Goal: Task Accomplishment & Management: Complete application form

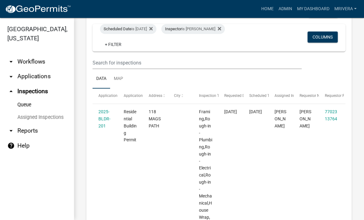
scroll to position [47, 0]
click at [100, 116] on link "2025-BLDR-201" at bounding box center [104, 118] width 12 height 19
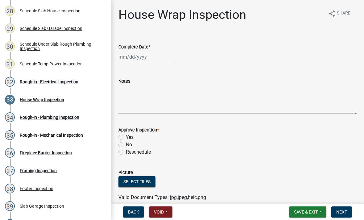
scroll to position [582, 0]
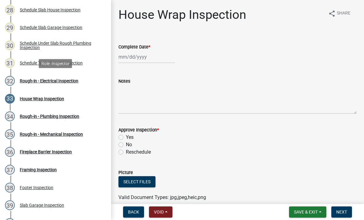
click at [51, 82] on div "Rough-in - Electrical Inspection" at bounding box center [49, 81] width 59 height 4
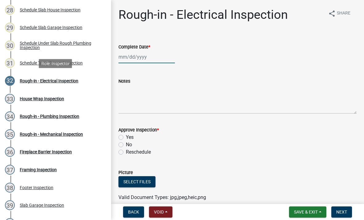
click at [153, 58] on div at bounding box center [146, 57] width 56 height 13
select select "9"
select select "2025"
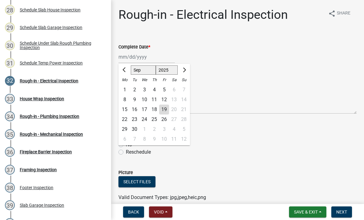
click at [164, 111] on div "19" at bounding box center [164, 109] width 10 height 10
type input "[DATE]"
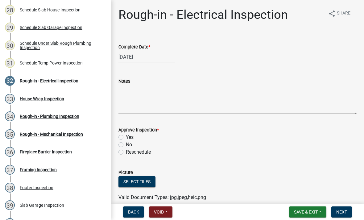
click at [124, 135] on div "Yes" at bounding box center [237, 136] width 238 height 7
click at [126, 139] on label "Yes" at bounding box center [130, 136] width 8 height 7
click at [126, 137] on input "Yes" at bounding box center [128, 135] width 4 height 4
radio input "true"
click at [342, 211] on span "Next" at bounding box center [341, 211] width 11 height 5
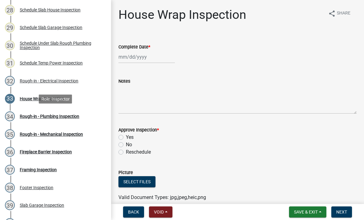
click at [38, 117] on div "Rough-in - Plumbing Inspection" at bounding box center [49, 116] width 59 height 4
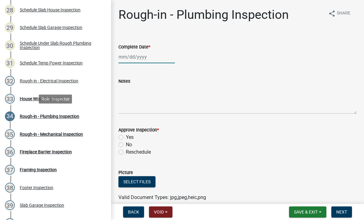
click at [155, 57] on div at bounding box center [146, 57] width 56 height 13
select select "9"
select select "2025"
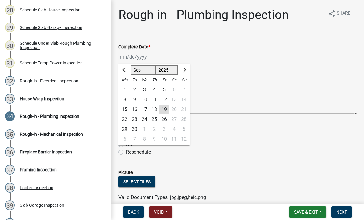
click at [167, 109] on div "19" at bounding box center [164, 109] width 10 height 10
type input "[DATE]"
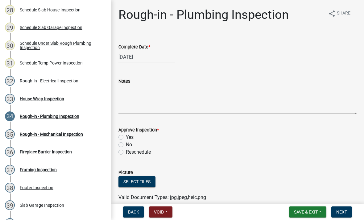
click at [124, 135] on div "Yes" at bounding box center [237, 136] width 238 height 7
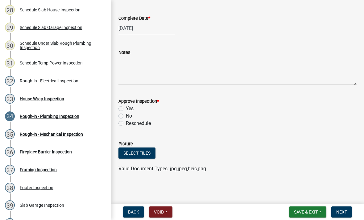
scroll to position [25, 0]
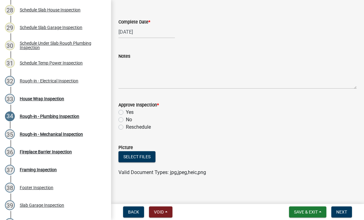
click at [126, 112] on label "Yes" at bounding box center [130, 111] width 8 height 7
click at [126, 112] on input "Yes" at bounding box center [128, 110] width 4 height 4
radio input "true"
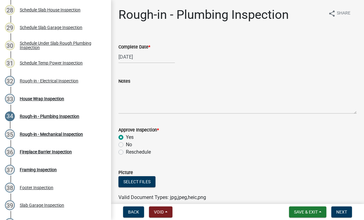
scroll to position [0, 0]
click at [342, 212] on span "Next" at bounding box center [341, 211] width 11 height 5
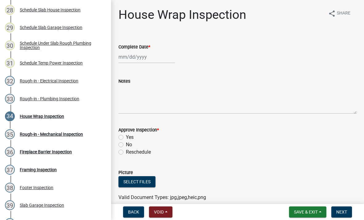
click at [30, 135] on div "Rough-in - Mechanical Inspection" at bounding box center [51, 134] width 63 height 4
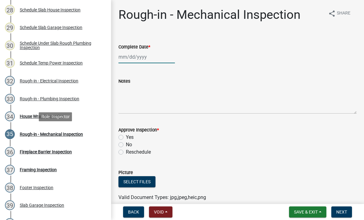
click at [149, 57] on div at bounding box center [146, 57] width 56 height 13
select select "9"
select select "2025"
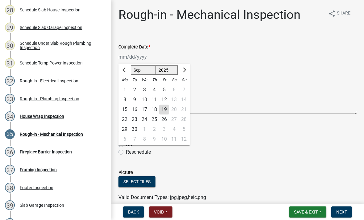
click at [165, 110] on div "19" at bounding box center [164, 109] width 10 height 10
type input "[DATE]"
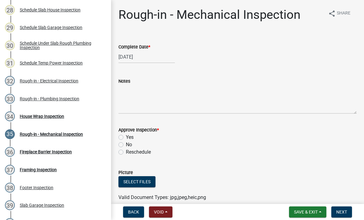
click at [126, 137] on label "Yes" at bounding box center [130, 136] width 8 height 7
click at [126, 137] on input "Yes" at bounding box center [128, 135] width 4 height 4
radio input "true"
click at [343, 214] on span "Next" at bounding box center [341, 211] width 11 height 5
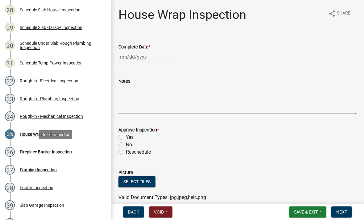
click at [34, 152] on div "Fireplace Barrier Inspection" at bounding box center [46, 151] width 52 height 4
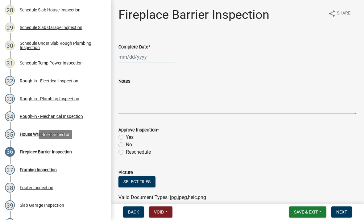
click at [147, 55] on div at bounding box center [146, 57] width 56 height 13
select select "9"
select select "2025"
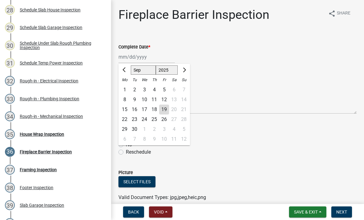
click at [164, 110] on div "19" at bounding box center [164, 109] width 10 height 10
type input "[DATE]"
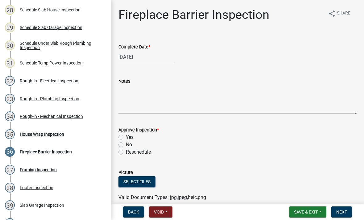
click at [126, 135] on label "Yes" at bounding box center [130, 136] width 8 height 7
click at [126, 135] on input "Yes" at bounding box center [128, 135] width 4 height 4
radio input "true"
click at [342, 215] on button "Next" at bounding box center [341, 211] width 21 height 11
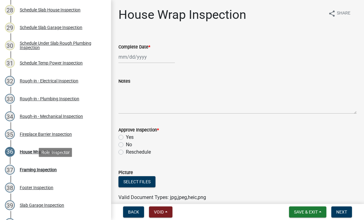
click at [36, 167] on div "Framing Inspection" at bounding box center [38, 169] width 37 height 4
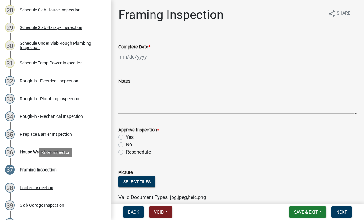
click at [148, 51] on div at bounding box center [146, 57] width 56 height 13
select select "9"
select select "2025"
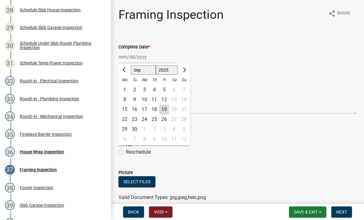
click at [169, 112] on div "19" at bounding box center [164, 109] width 10 height 10
type input "[DATE]"
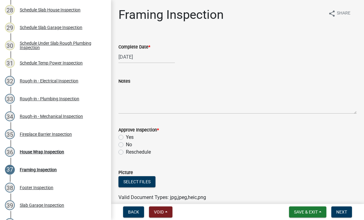
click at [126, 136] on label "Yes" at bounding box center [130, 136] width 8 height 7
click at [126, 136] on input "Yes" at bounding box center [128, 135] width 4 height 4
radio input "true"
click at [344, 211] on span "Next" at bounding box center [341, 211] width 11 height 5
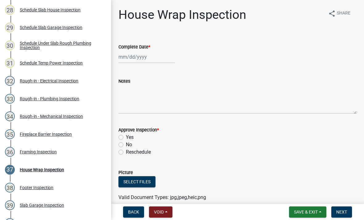
click at [151, 68] on wm-data-entity-input "Complete Date *" at bounding box center [237, 52] width 238 height 34
click at [158, 59] on div at bounding box center [146, 57] width 56 height 13
select select "9"
select select "2025"
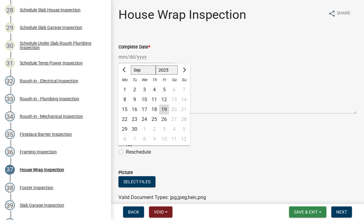
click at [317, 211] on span "Save & Exit" at bounding box center [306, 211] width 24 height 5
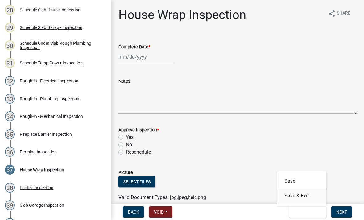
click at [308, 196] on button "Save & Exit" at bounding box center [301, 195] width 49 height 15
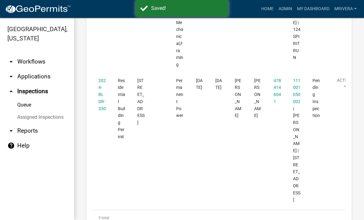
scroll to position [468, 0]
click at [99, 78] on link "2024-BLDR-330" at bounding box center [101, 94] width 7 height 33
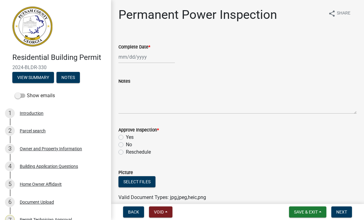
click at [133, 66] on wm-data-entity-input "Complete Date *" at bounding box center [237, 52] width 238 height 34
click at [131, 56] on div at bounding box center [146, 57] width 56 height 13
select select "9"
select select "2025"
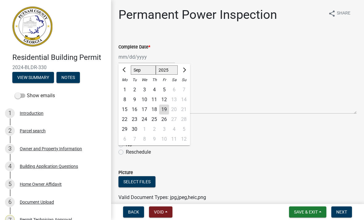
click at [166, 112] on div "19" at bounding box center [164, 109] width 10 height 10
type input "[DATE]"
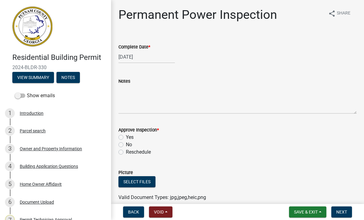
click at [126, 137] on label "Yes" at bounding box center [130, 136] width 8 height 7
click at [126, 137] on input "Yes" at bounding box center [128, 135] width 4 height 4
radio input "true"
click at [345, 211] on span "Next" at bounding box center [341, 211] width 11 height 5
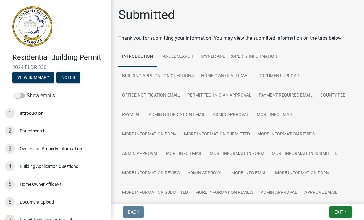
click at [337, 209] on span "Exit" at bounding box center [338, 211] width 9 height 5
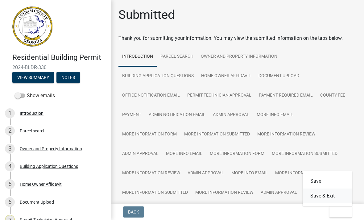
click at [337, 199] on button "Save & Exit" at bounding box center [327, 195] width 49 height 15
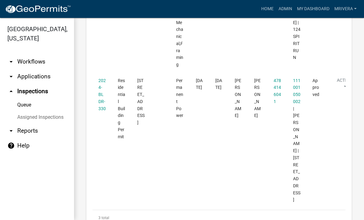
scroll to position [468, 0]
